Goal: Information Seeking & Learning: Learn about a topic

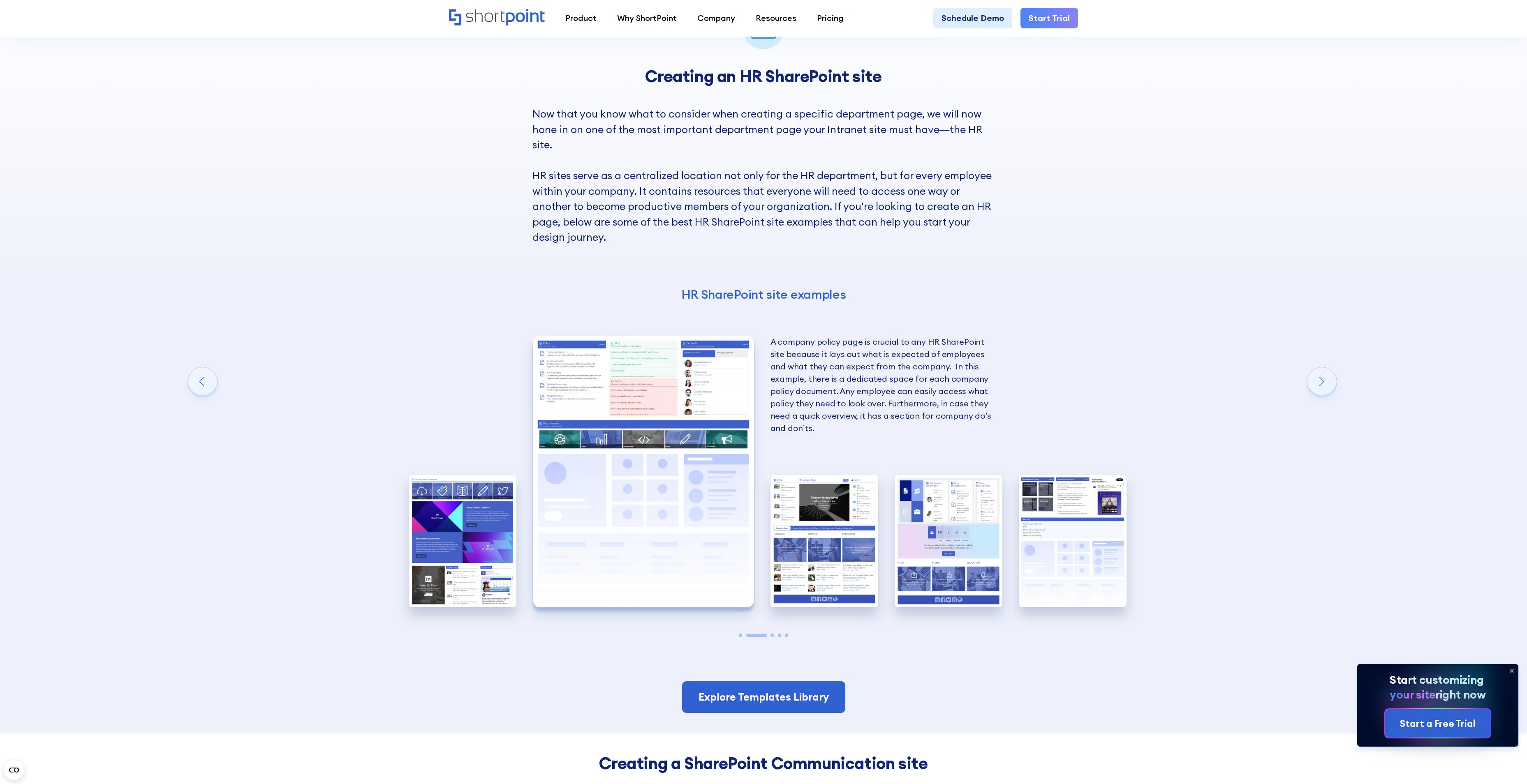
scroll to position [1562, 0]
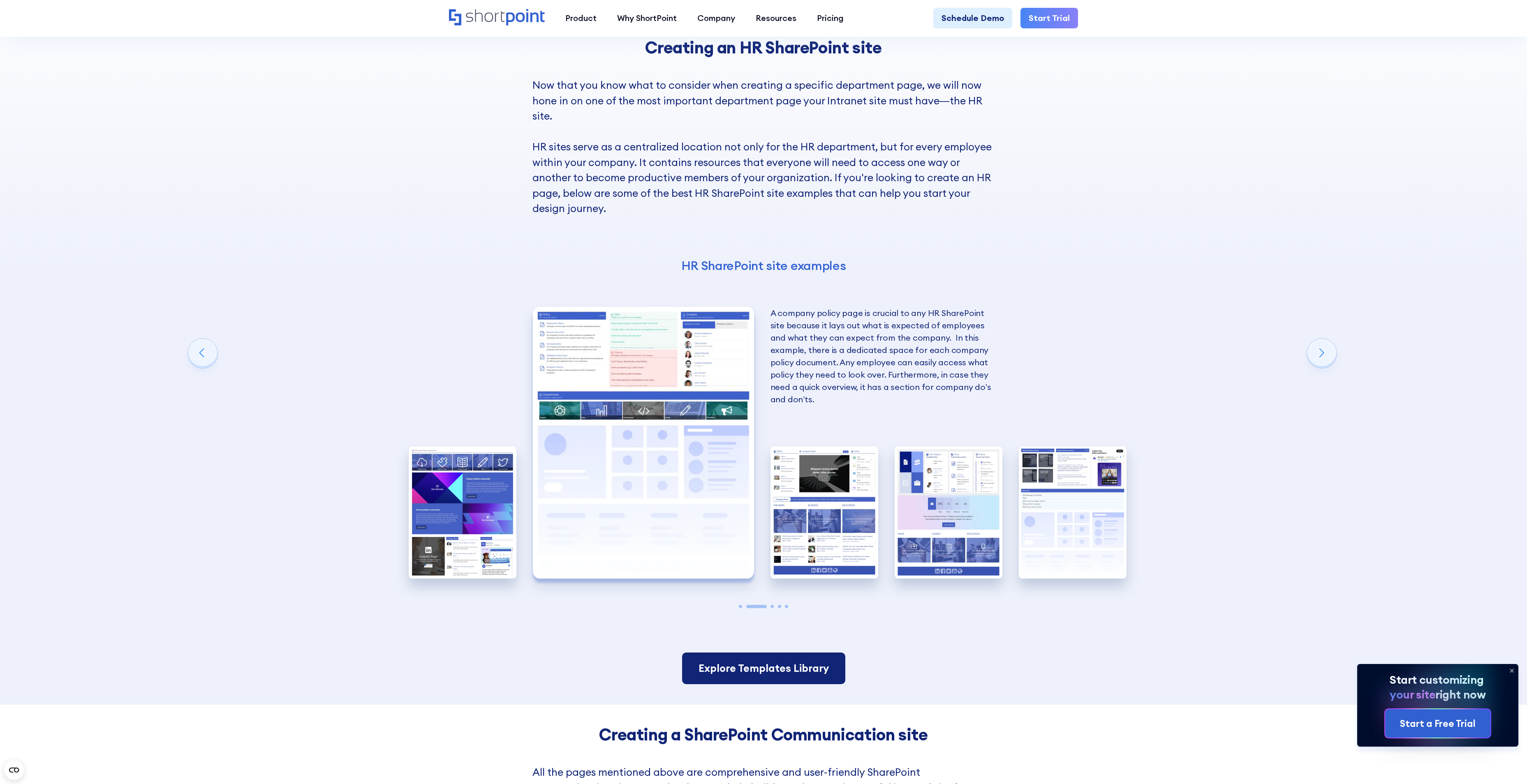
drag, startPoint x: 774, startPoint y: 670, endPoint x: 743, endPoint y: 625, distance: 54.6
click at [774, 489] on link "Explore Templates Library" at bounding box center [763, 668] width 163 height 32
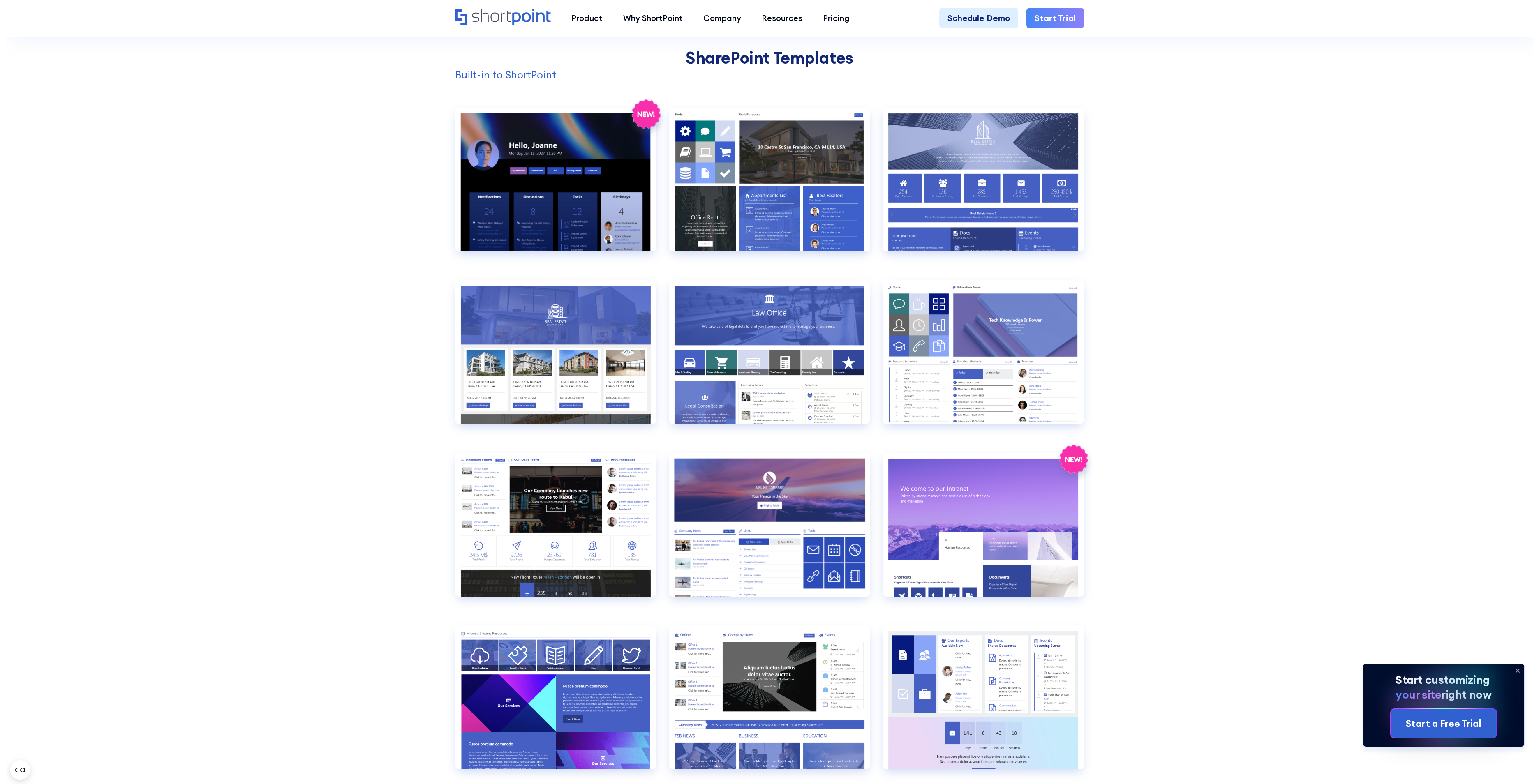
scroll to position [904, 0]
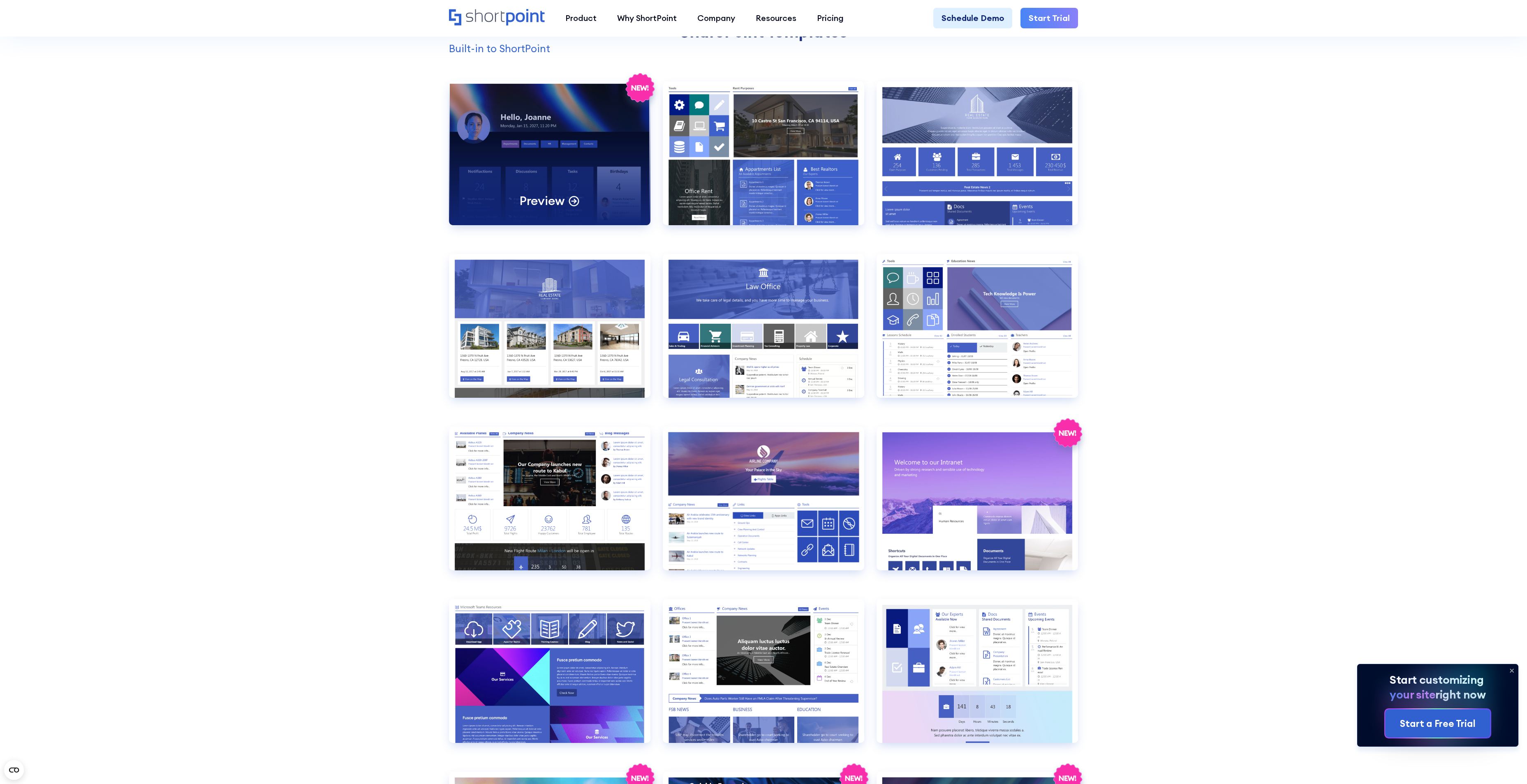
click at [573, 160] on div "Preview" at bounding box center [550, 153] width 201 height 144
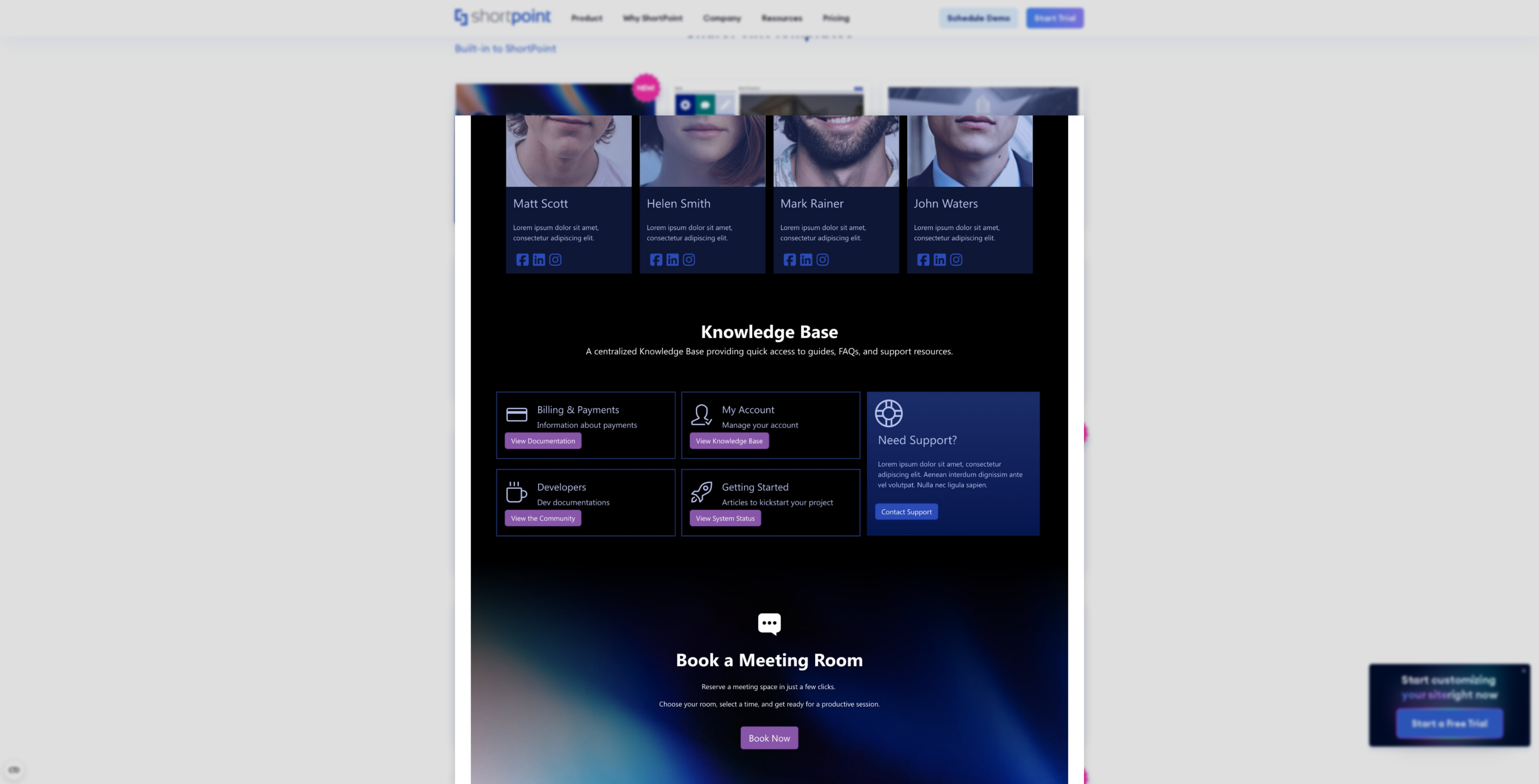
scroll to position [940, 0]
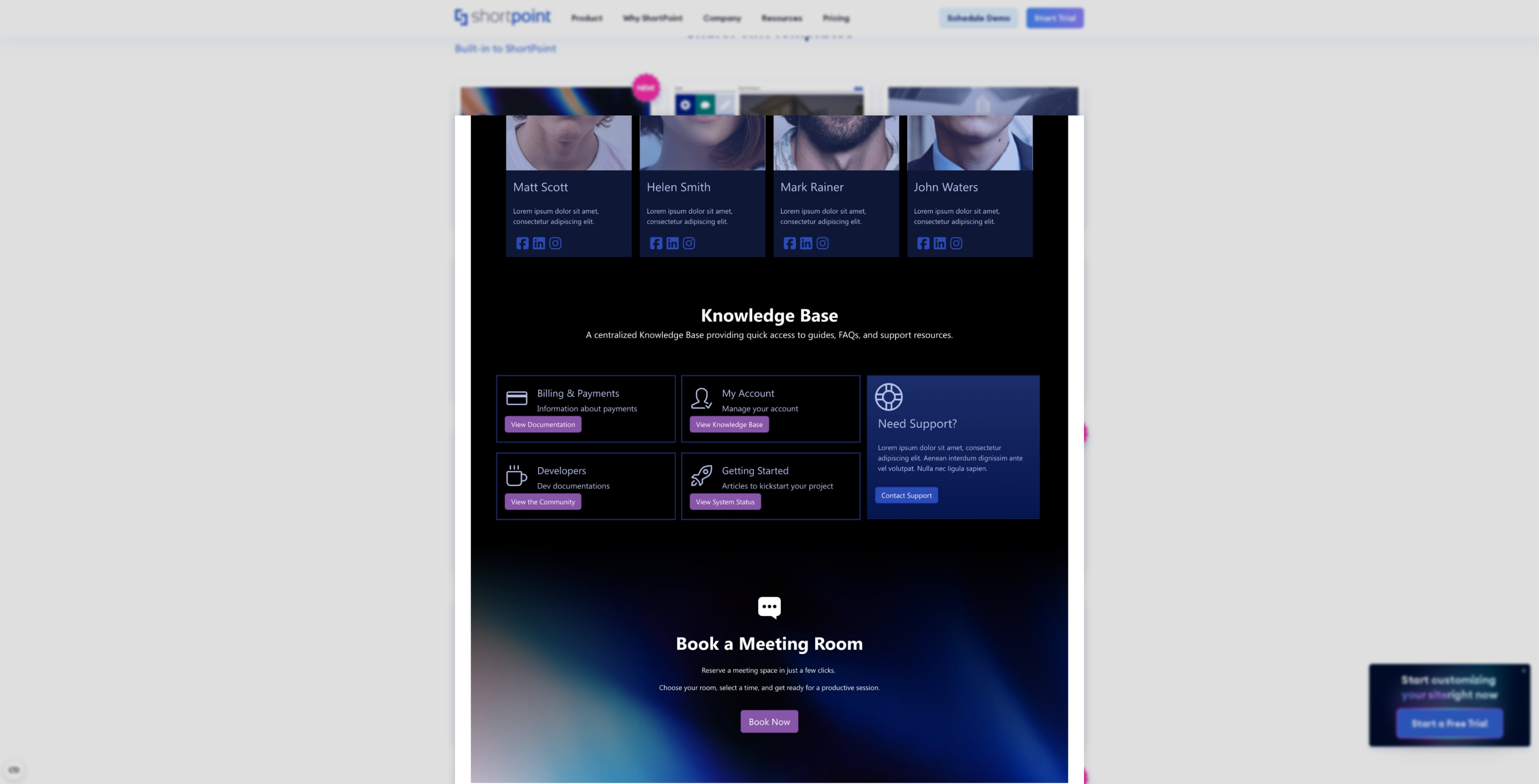
click at [1366, 304] on div at bounding box center [769, 392] width 1539 height 784
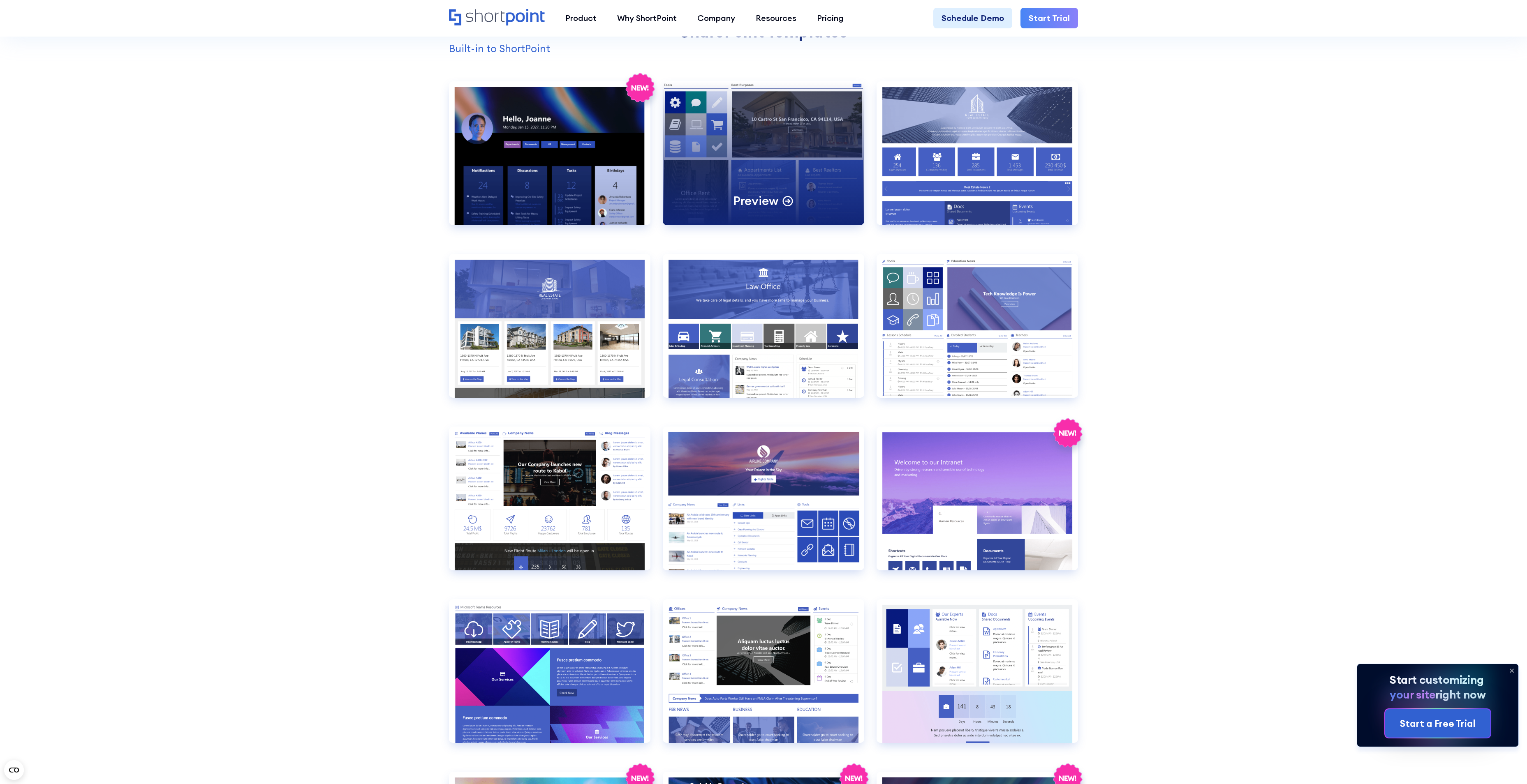
click at [771, 106] on div "Preview" at bounding box center [763, 153] width 201 height 144
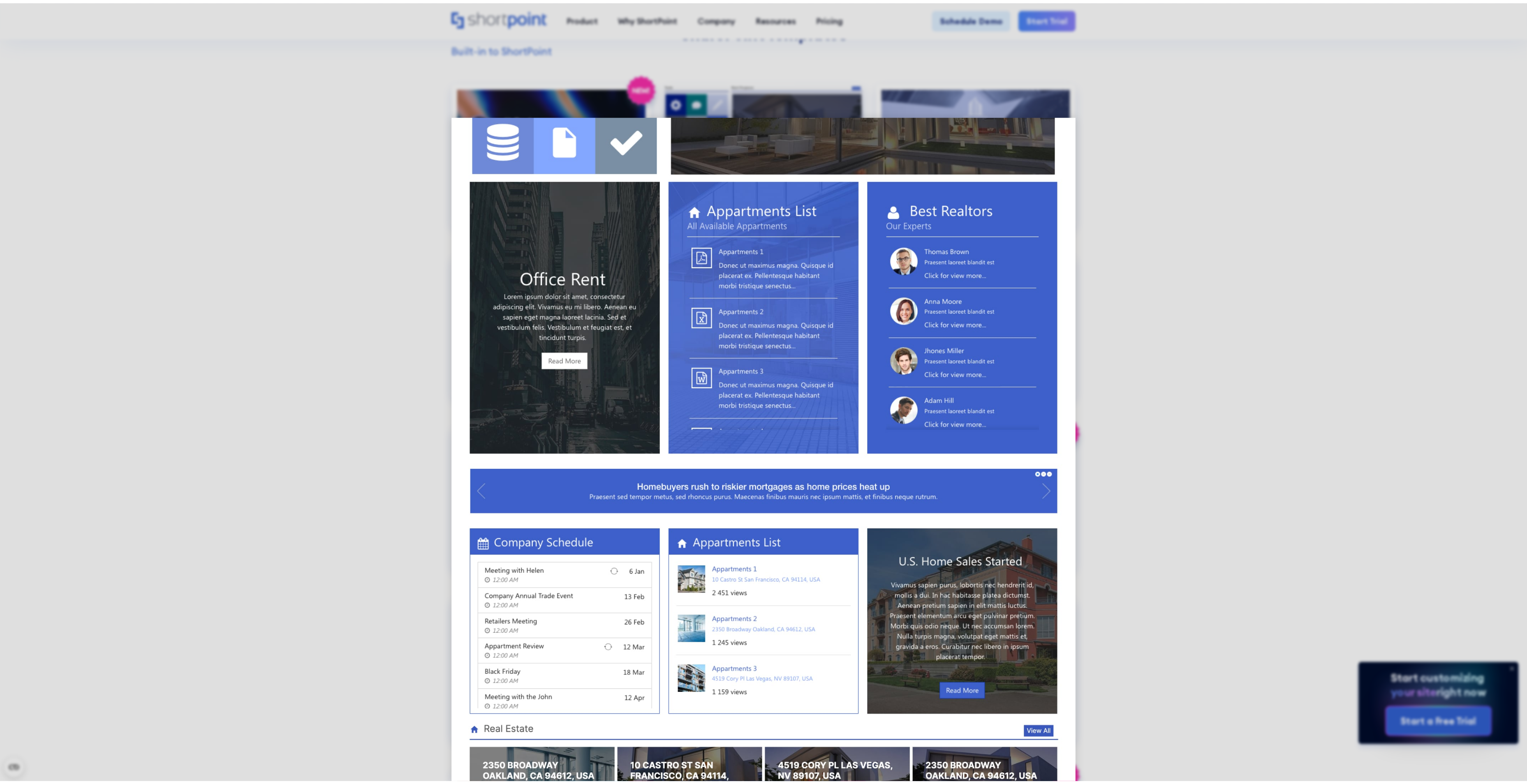
scroll to position [231, 0]
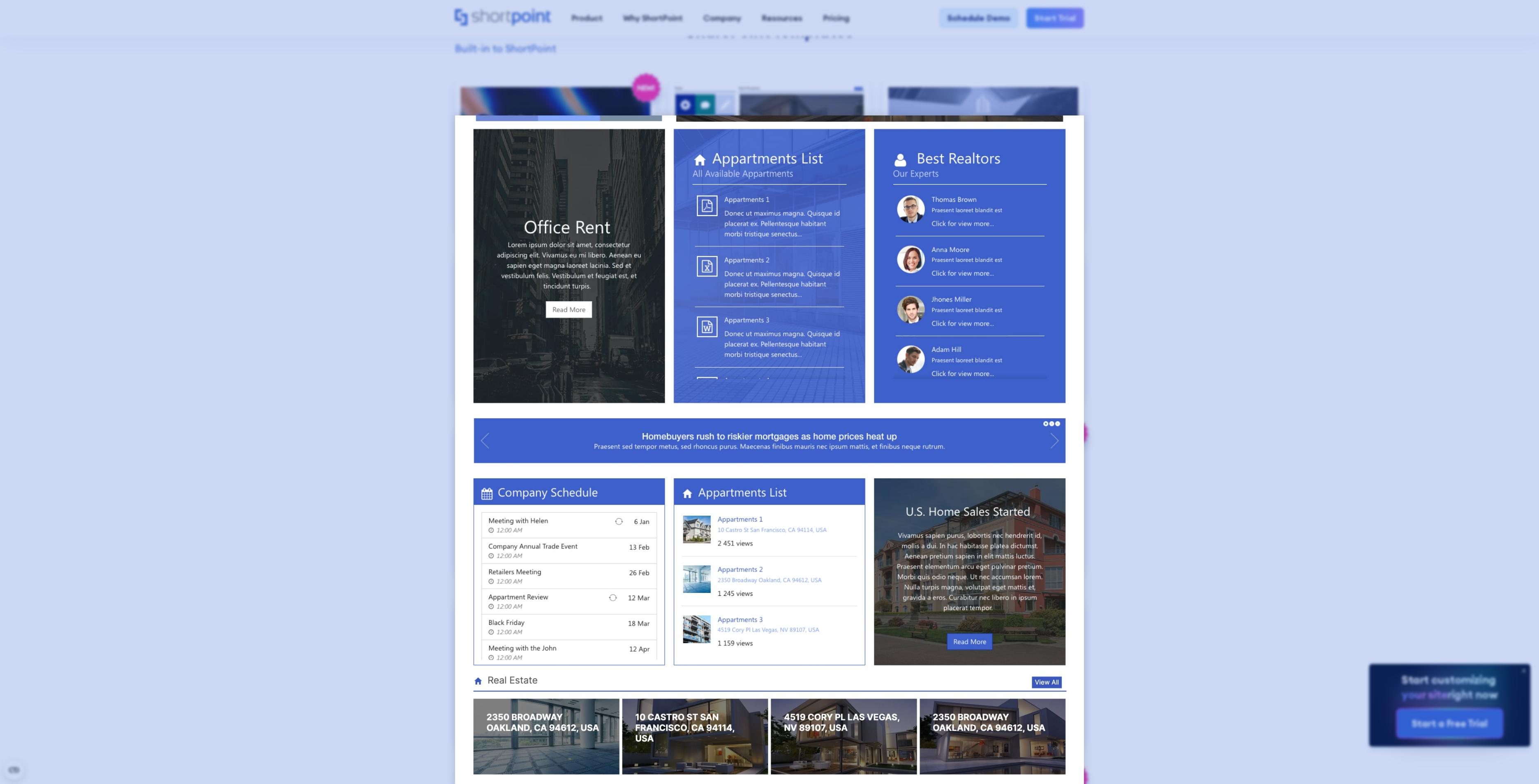
click at [1306, 401] on div at bounding box center [769, 392] width 1539 height 784
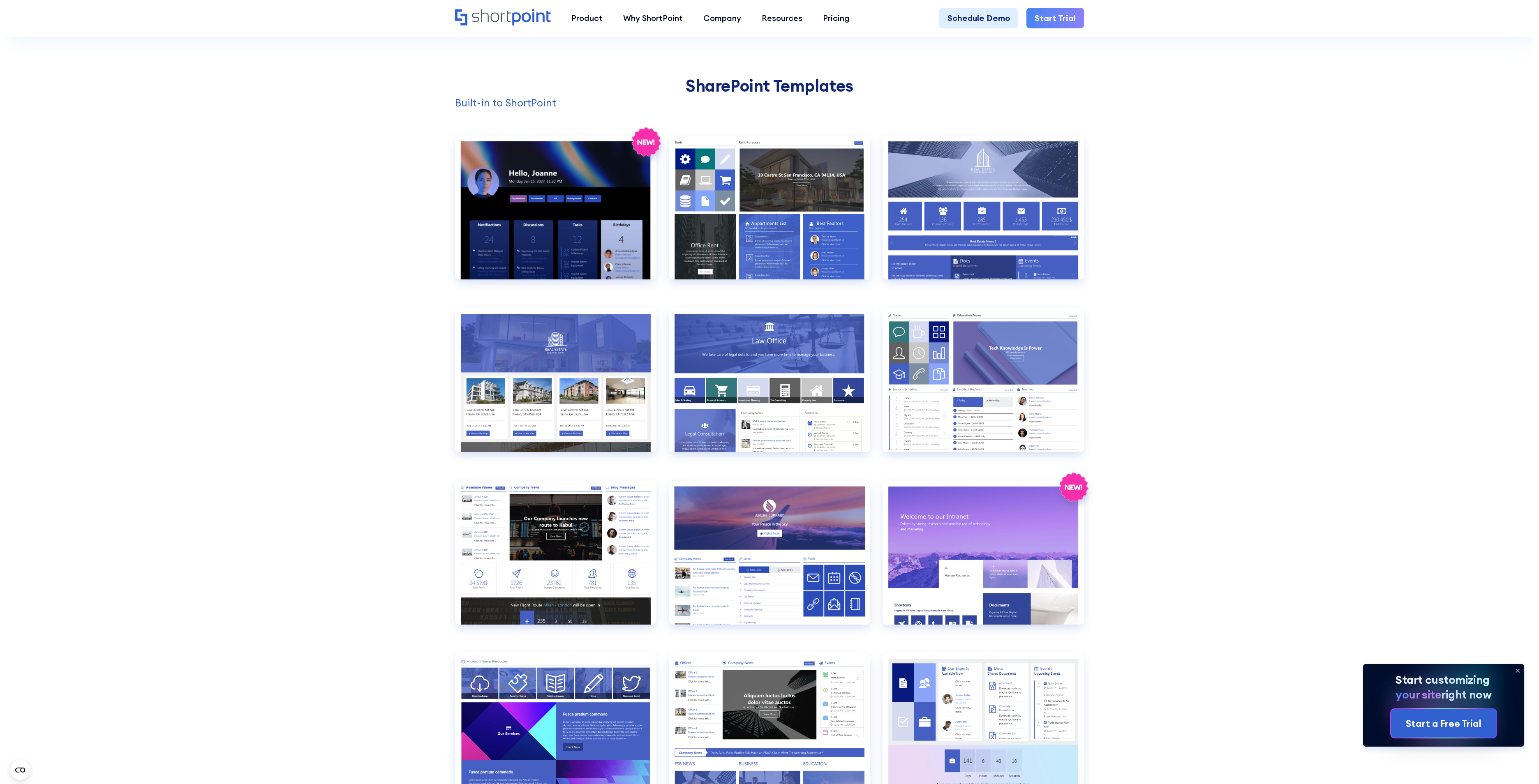
scroll to position [822, 0]
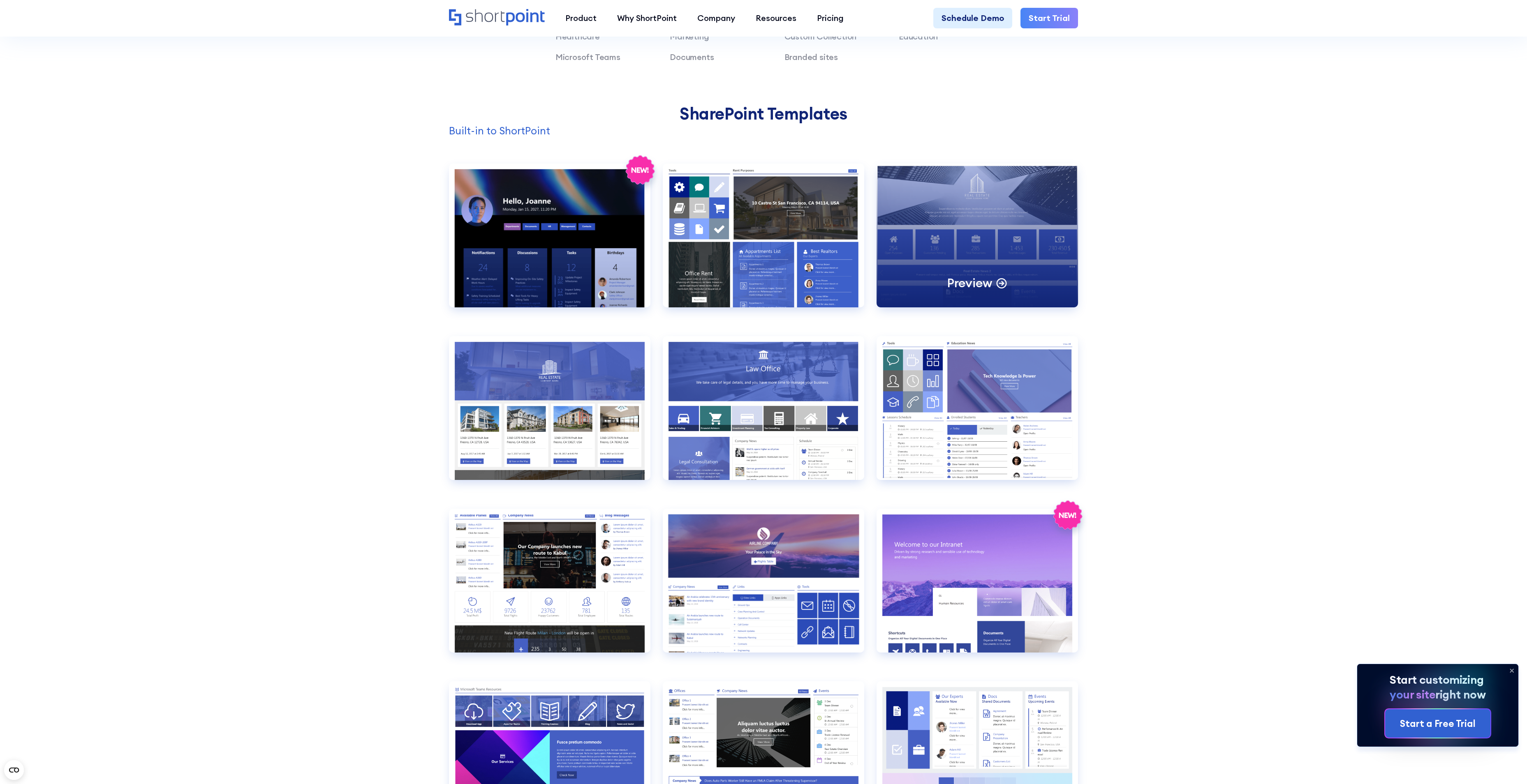
click at [1029, 200] on div "Preview" at bounding box center [977, 235] width 201 height 144
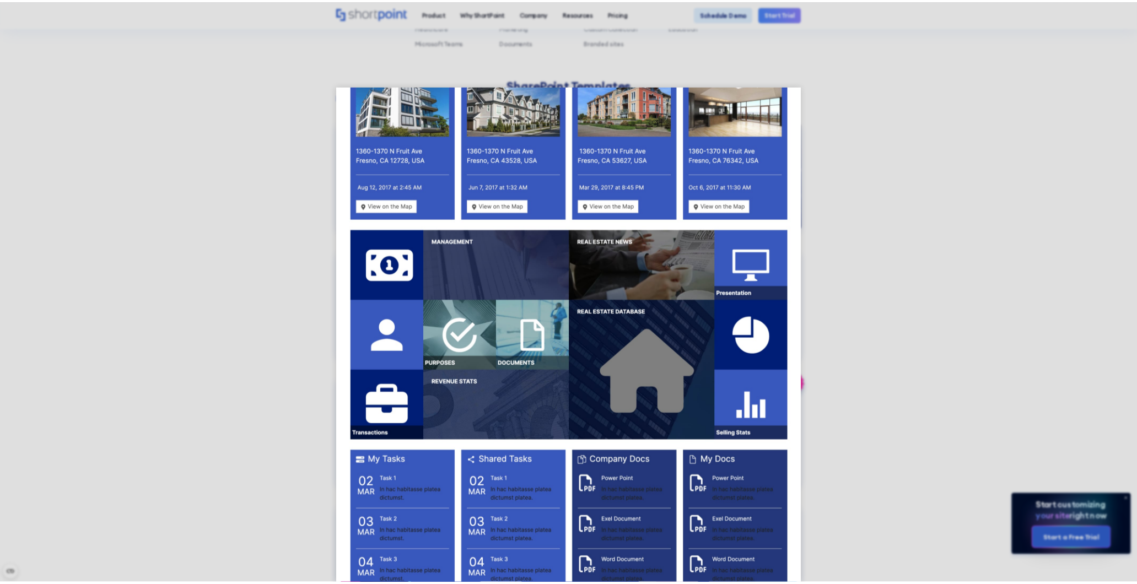
scroll to position [1222, 0]
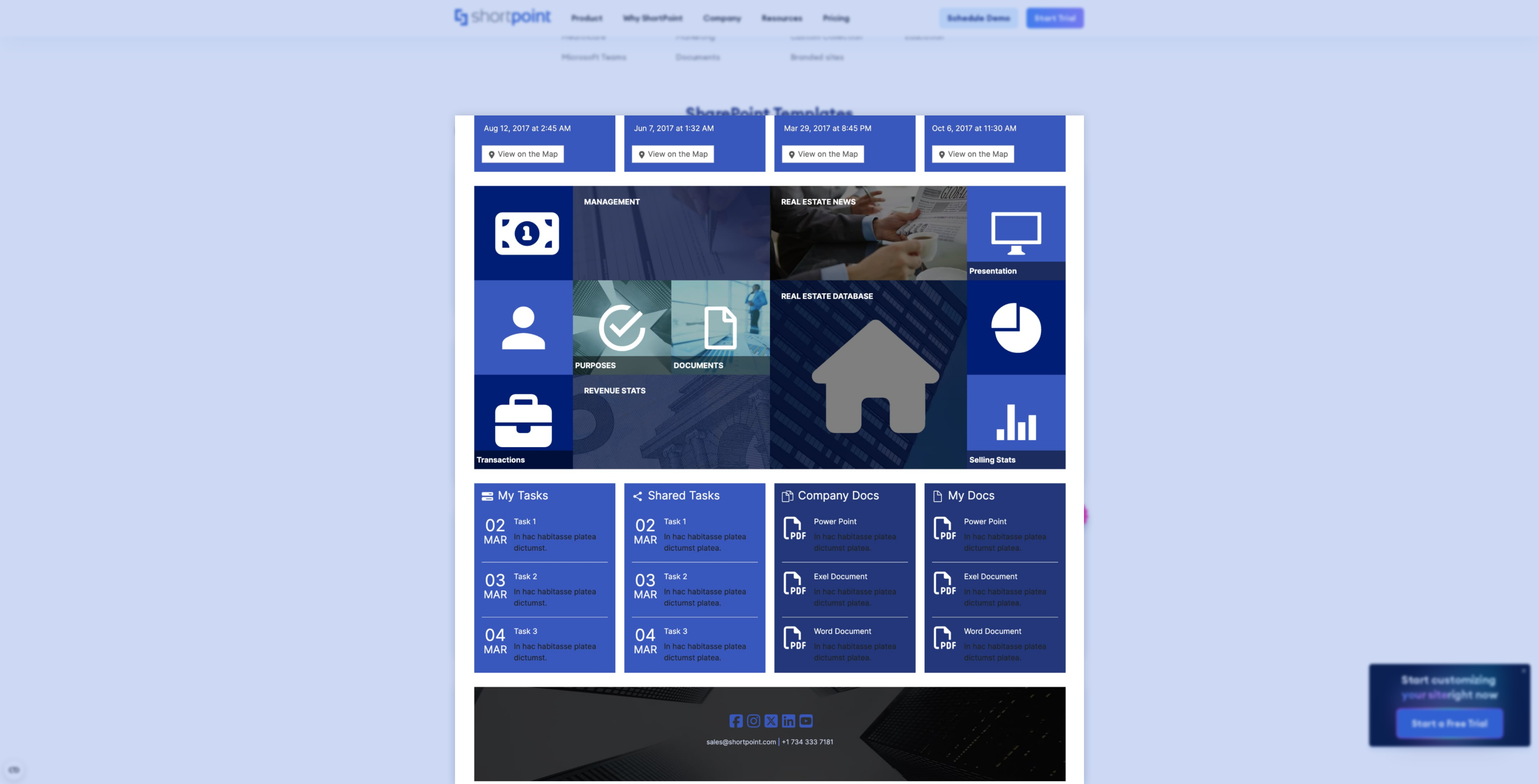
click at [1272, 372] on div at bounding box center [769, 392] width 1539 height 784
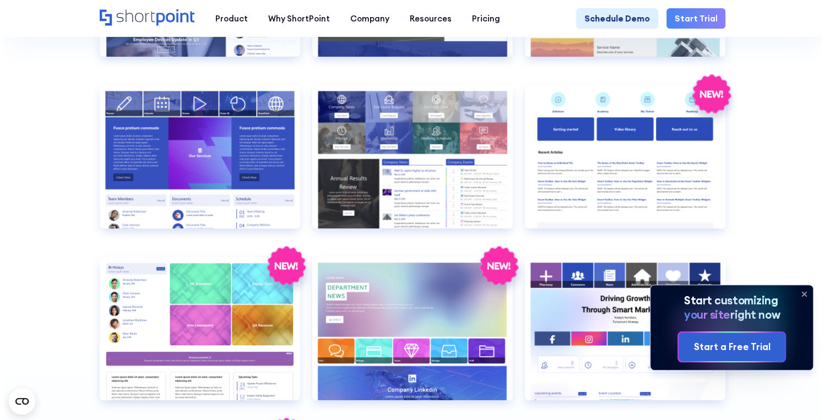
scroll to position [2116, 0]
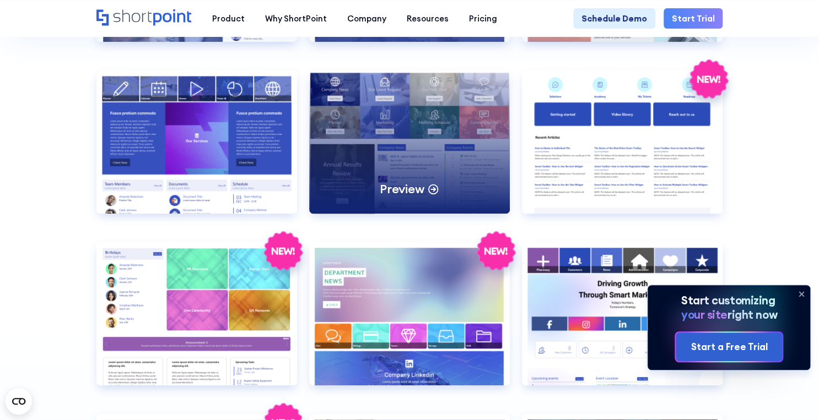
click at [424, 129] on div "Preview" at bounding box center [409, 142] width 201 height 143
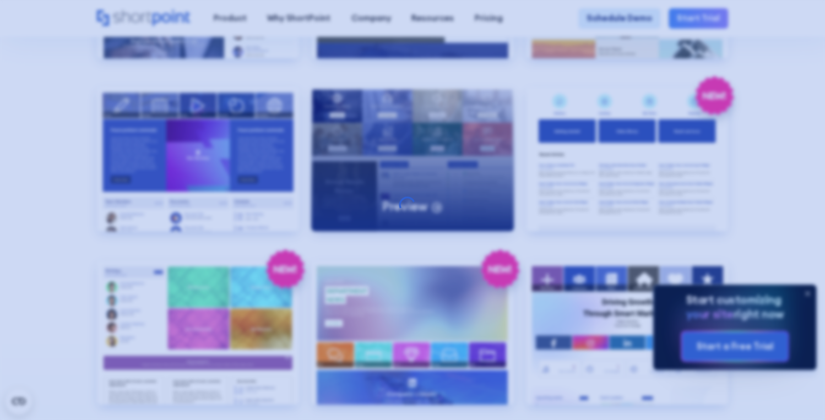
scroll to position [0, 0]
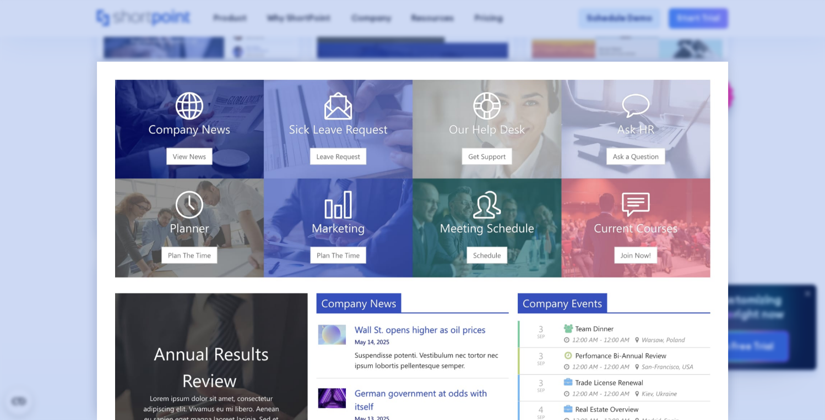
click at [774, 114] on div at bounding box center [412, 210] width 825 height 420
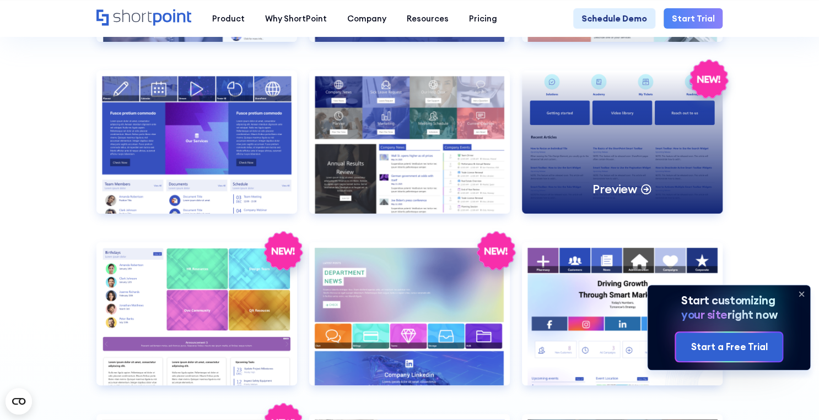
click at [605, 120] on div "Preview" at bounding box center [622, 142] width 201 height 143
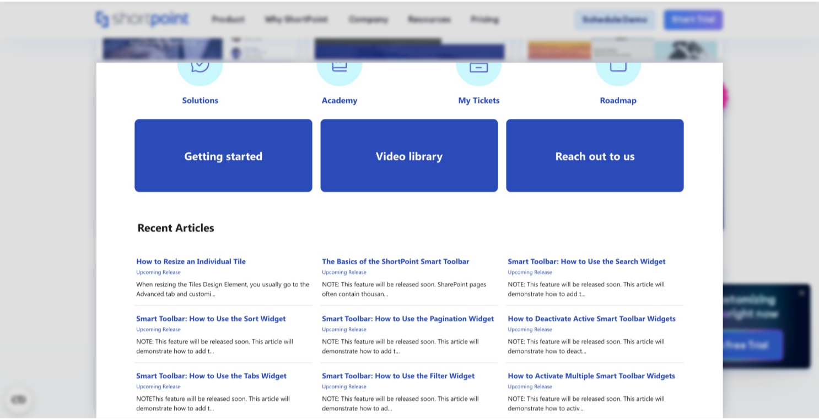
scroll to position [88, 0]
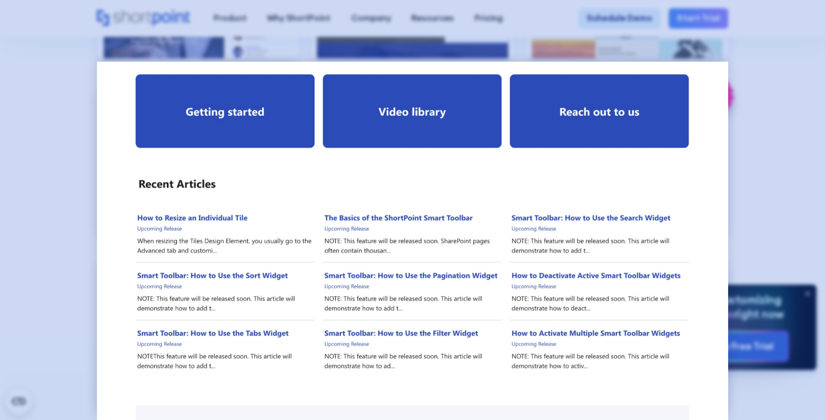
click at [796, 117] on div at bounding box center [412, 210] width 825 height 420
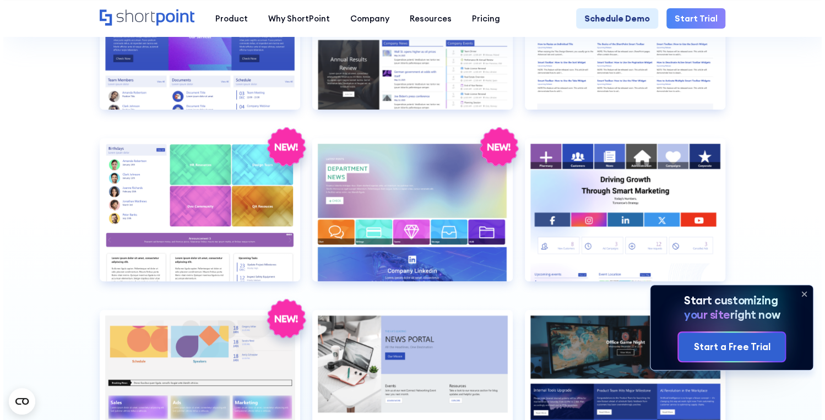
scroll to position [2248, 0]
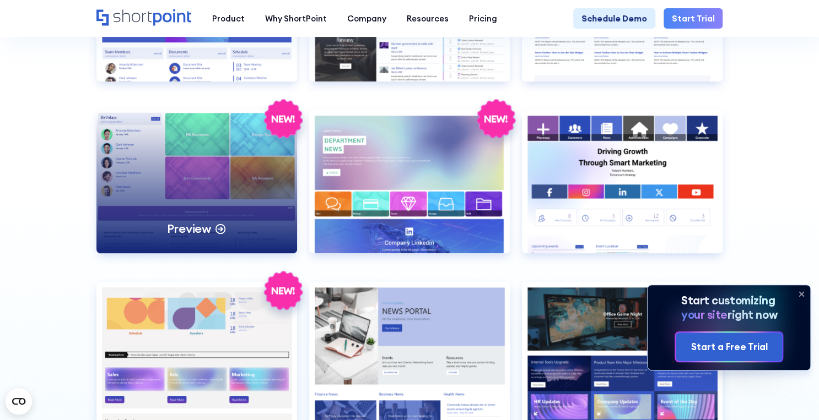
click at [211, 163] on div "Preview" at bounding box center [196, 181] width 201 height 143
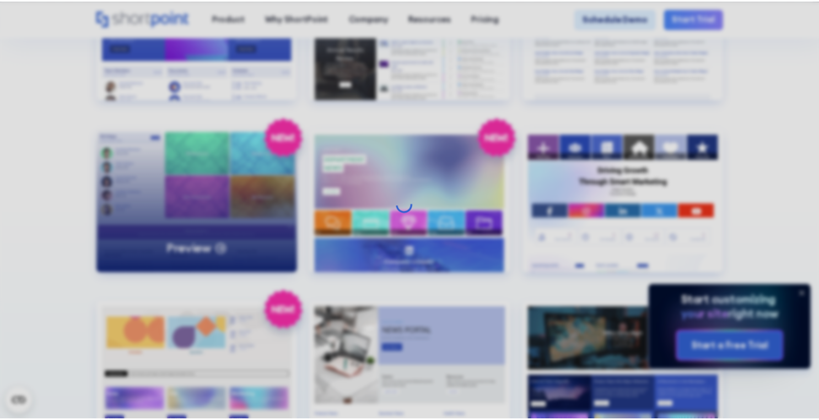
scroll to position [0, 0]
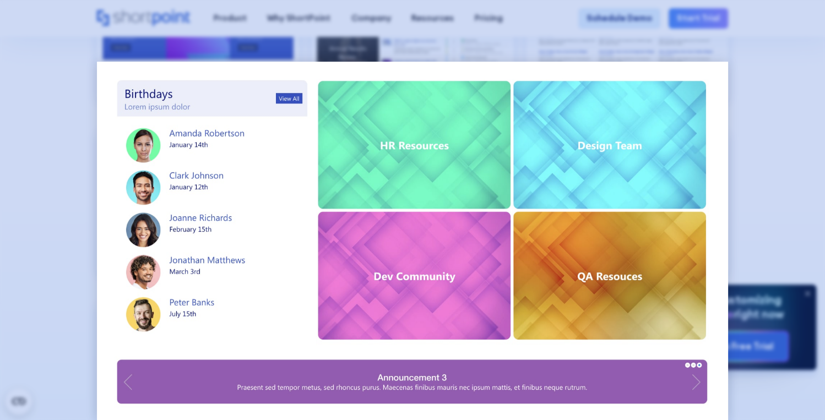
click at [798, 131] on div at bounding box center [412, 210] width 825 height 420
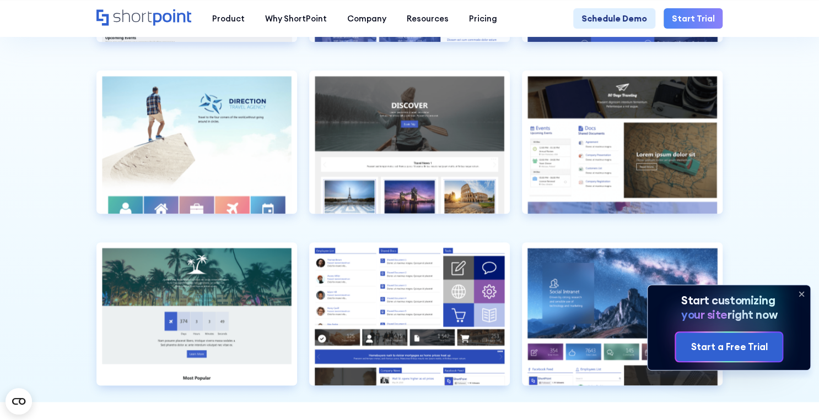
scroll to position [2689, 0]
